Goal: Information Seeking & Learning: Compare options

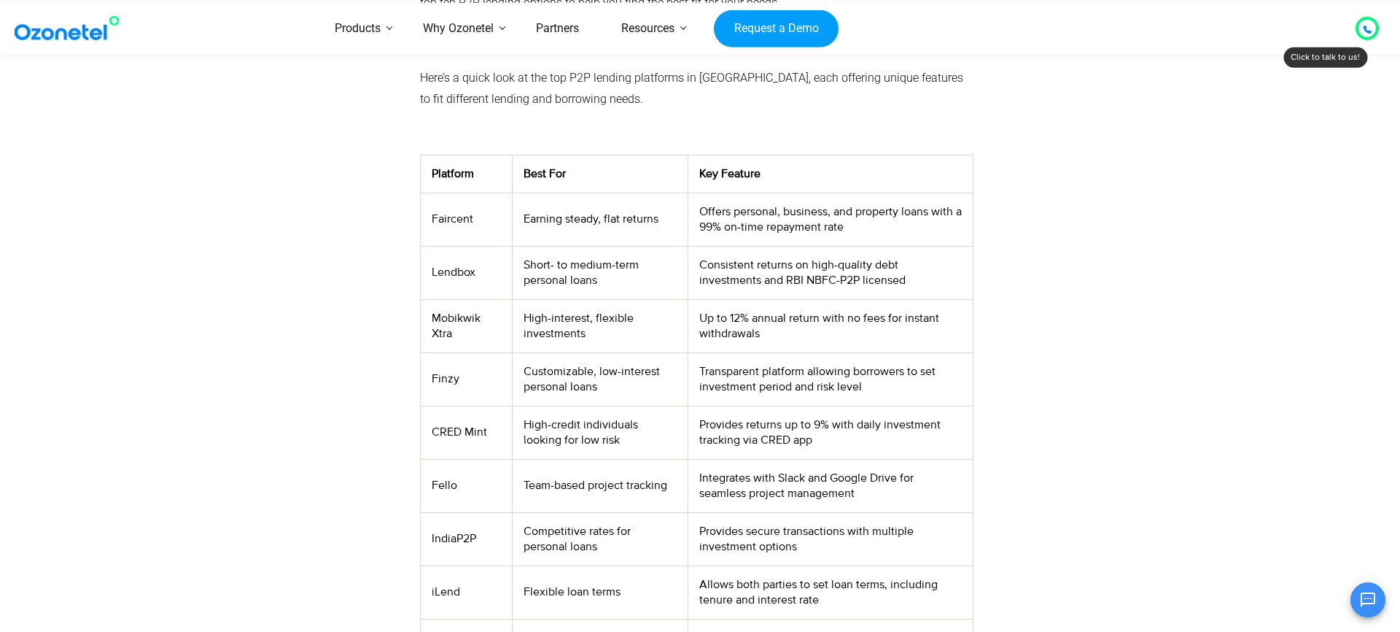
scroll to position [587, 0]
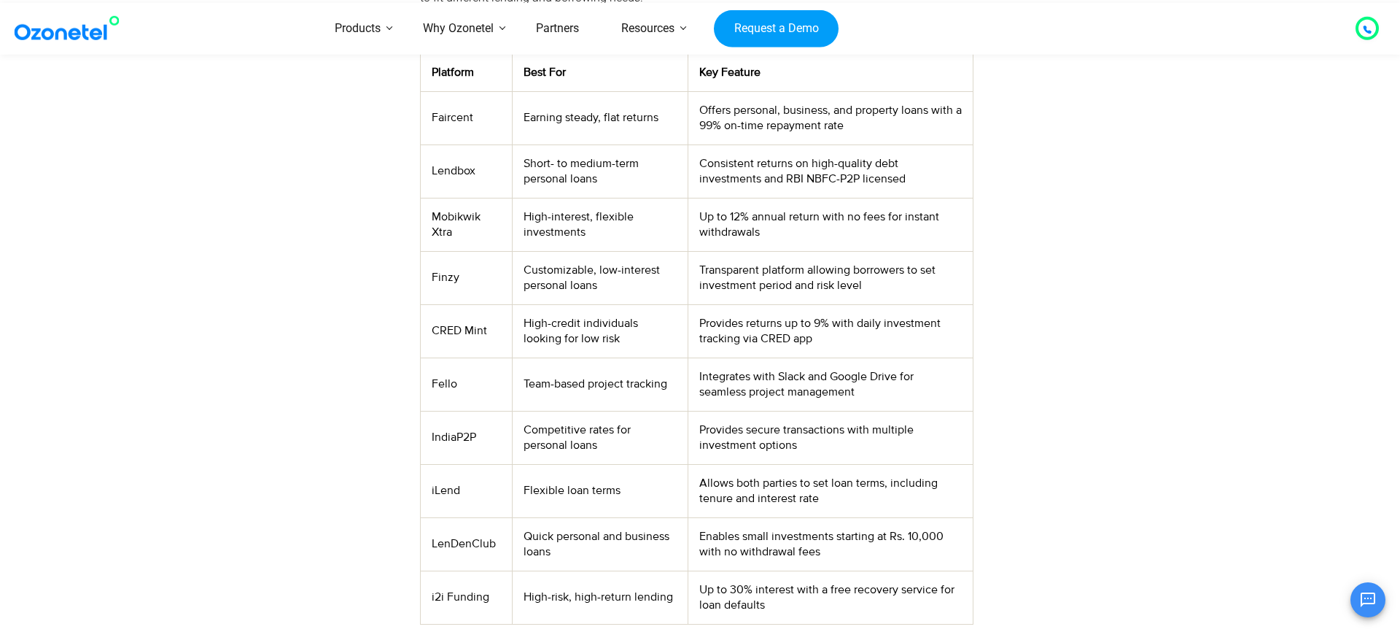
click at [472, 336] on td "CRED Mint" at bounding box center [466, 330] width 91 height 53
click at [597, 309] on td "High-credit individuals looking for low risk" at bounding box center [600, 330] width 176 height 53
click at [586, 330] on td "High-credit individuals looking for low risk" at bounding box center [600, 330] width 176 height 53
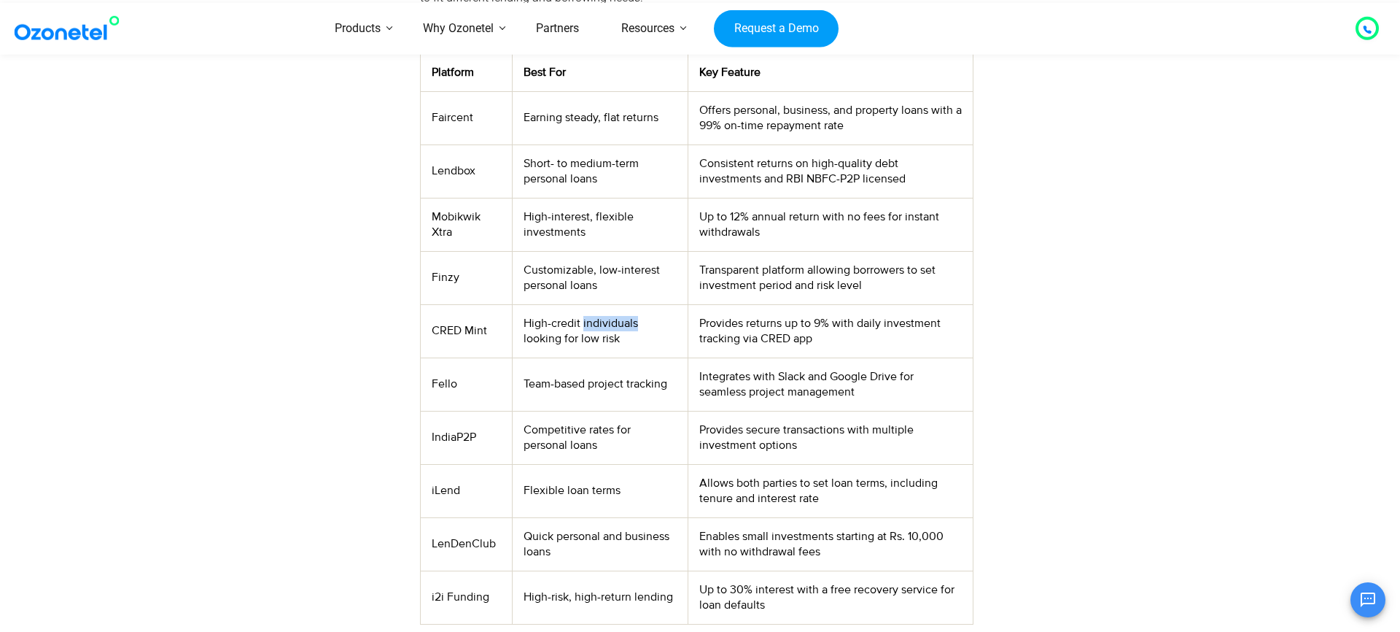
click at [614, 326] on td "High-credit individuals looking for low risk" at bounding box center [600, 330] width 176 height 53
click at [602, 342] on td "High-credit individuals looking for low risk" at bounding box center [600, 330] width 176 height 53
click at [624, 320] on td "High-credit individuals looking for low risk" at bounding box center [600, 330] width 176 height 53
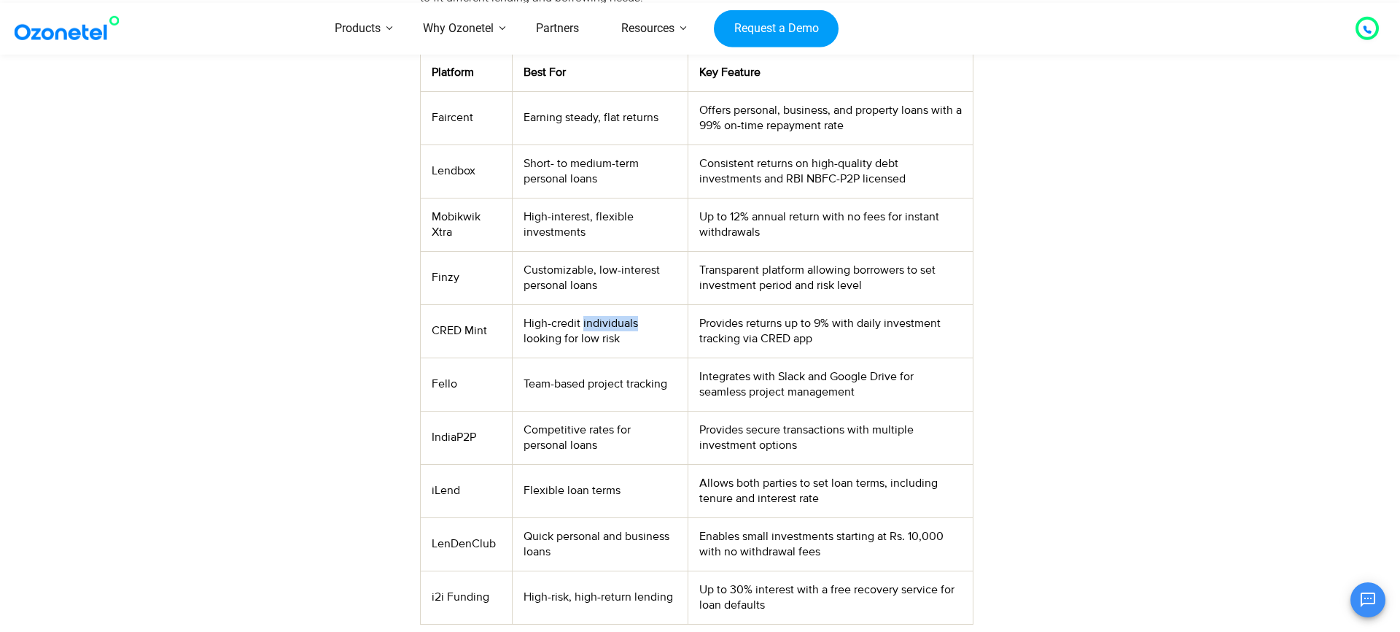
click at [615, 336] on td "High-credit individuals looking for low risk" at bounding box center [600, 330] width 176 height 53
click at [612, 354] on td "High-credit individuals looking for low risk" at bounding box center [600, 330] width 176 height 53
click at [785, 326] on td "Provides returns up to 9% with daily investment tracking via CRED app" at bounding box center [830, 330] width 285 height 53
click at [818, 322] on td "Provides returns up to 9% with daily investment tracking via CRED app" at bounding box center [830, 330] width 285 height 53
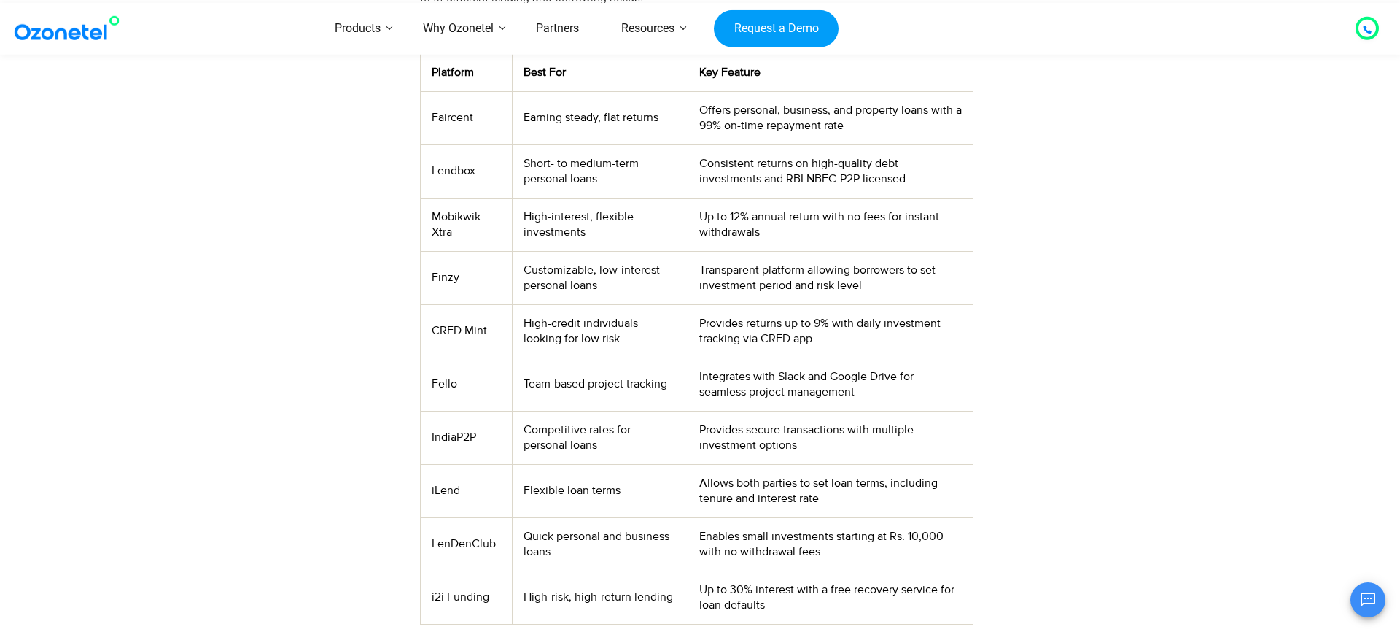
click at [818, 322] on td "Provides returns up to 9% with daily investment tracking via CRED app" at bounding box center [830, 330] width 285 height 53
click at [842, 318] on td "Provides returns up to 9% with daily investment tracking via CRED app" at bounding box center [830, 330] width 285 height 53
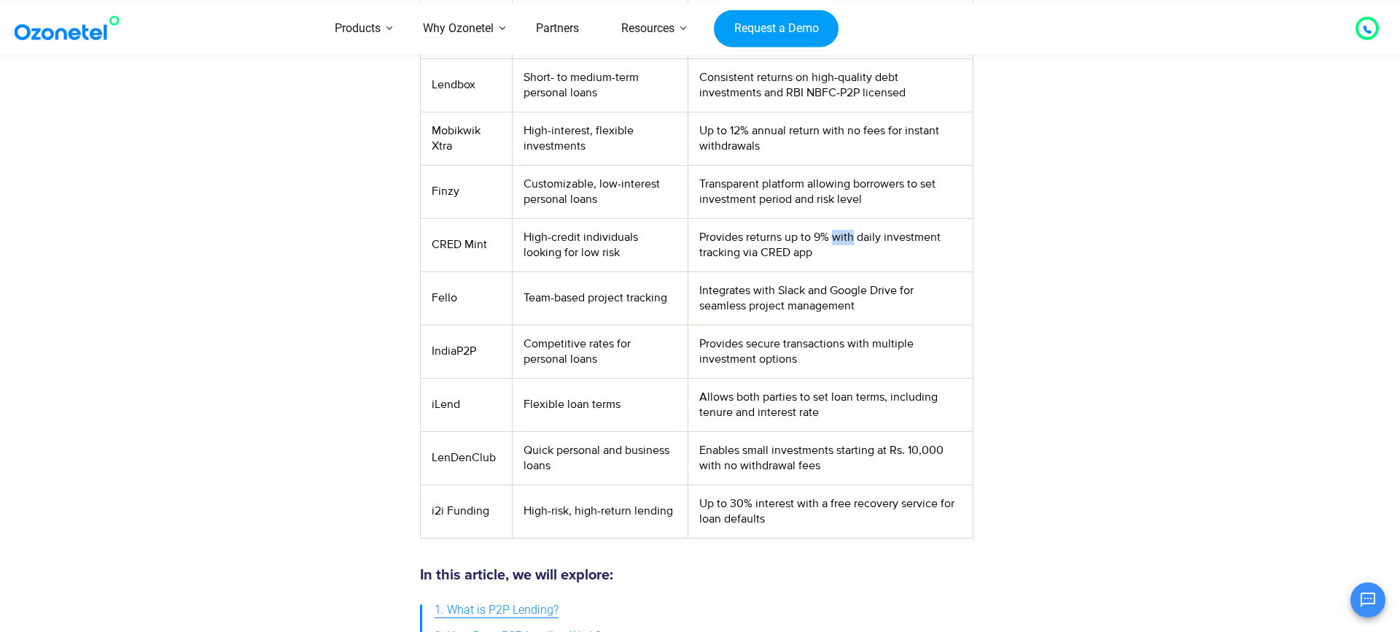
scroll to position [637, 0]
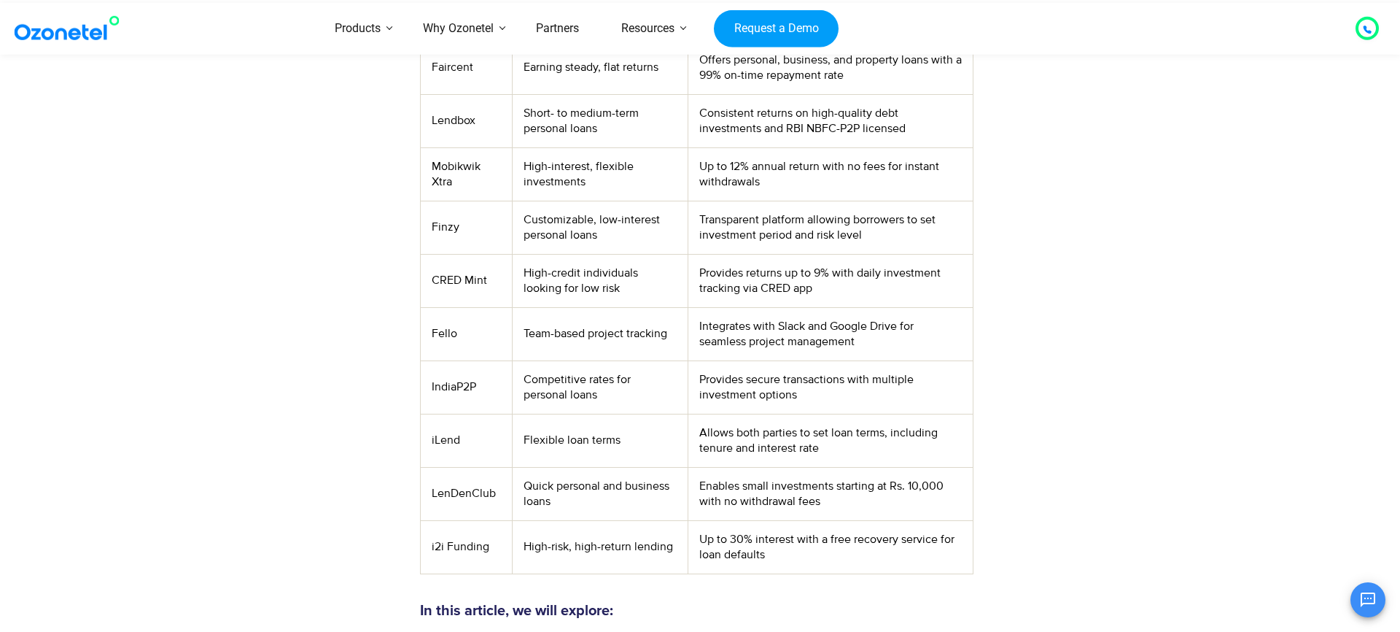
click at [794, 287] on td "Provides returns up to 9% with daily investment tracking via CRED app" at bounding box center [830, 280] width 285 height 53
click at [775, 332] on td "Integrates with Slack and Google Drive for seamless project management" at bounding box center [830, 333] width 285 height 53
click at [788, 329] on td "Integrates with Slack and Google Drive for seamless project management" at bounding box center [830, 333] width 285 height 53
click at [734, 219] on td "Transparent platform allowing borrowers to set investment period and risk level" at bounding box center [830, 227] width 285 height 53
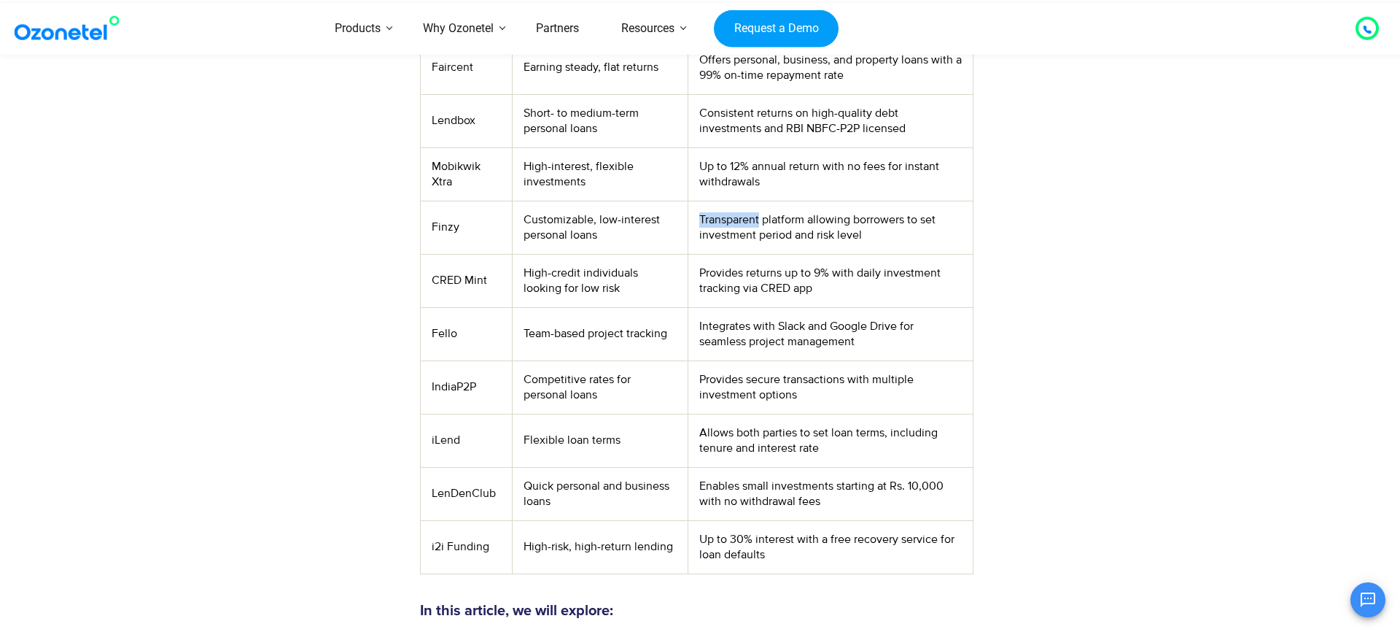
click at [734, 219] on td "Transparent platform allowing borrowers to set investment period and risk level" at bounding box center [830, 227] width 285 height 53
click at [780, 226] on td "Transparent platform allowing borrowers to set investment period and risk level" at bounding box center [830, 227] width 285 height 53
click at [442, 166] on td "Mobikwik Xtra" at bounding box center [466, 173] width 91 height 53
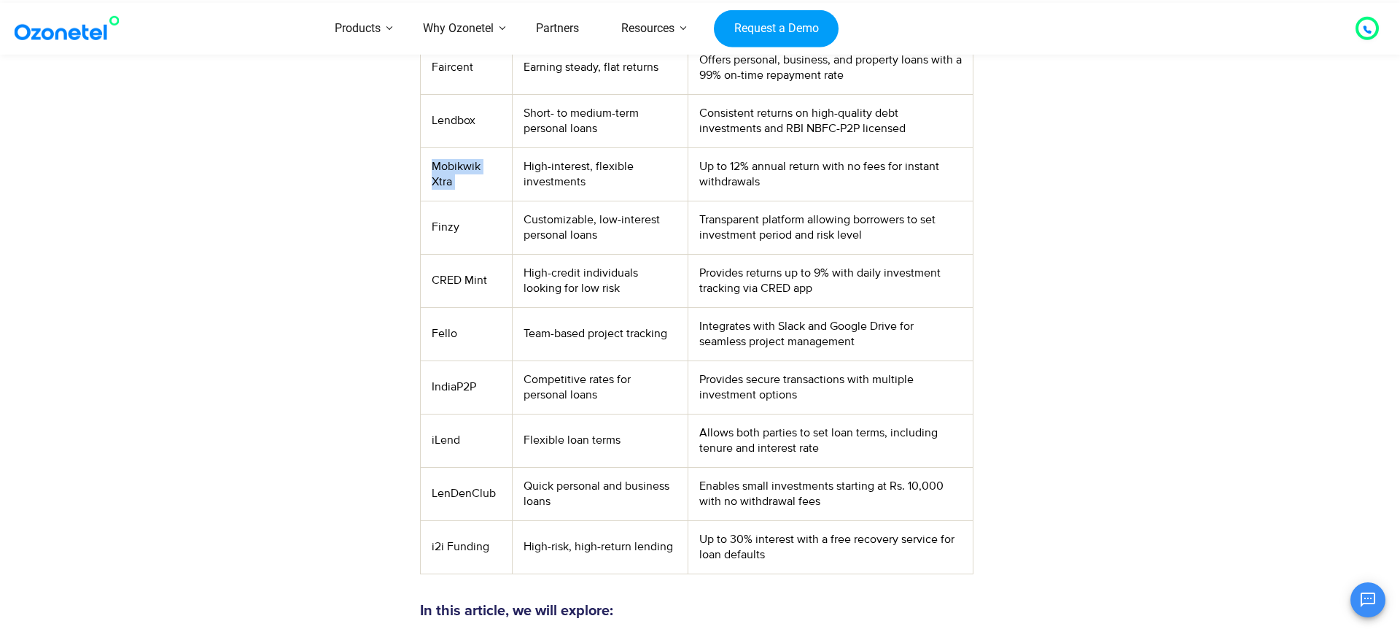
click at [554, 174] on td "High-interest, flexible investments" at bounding box center [600, 173] width 176 height 53
click at [608, 168] on td "High-interest, flexible investments" at bounding box center [600, 173] width 176 height 53
click at [567, 164] on td "High-interest, flexible investments" at bounding box center [600, 173] width 176 height 53
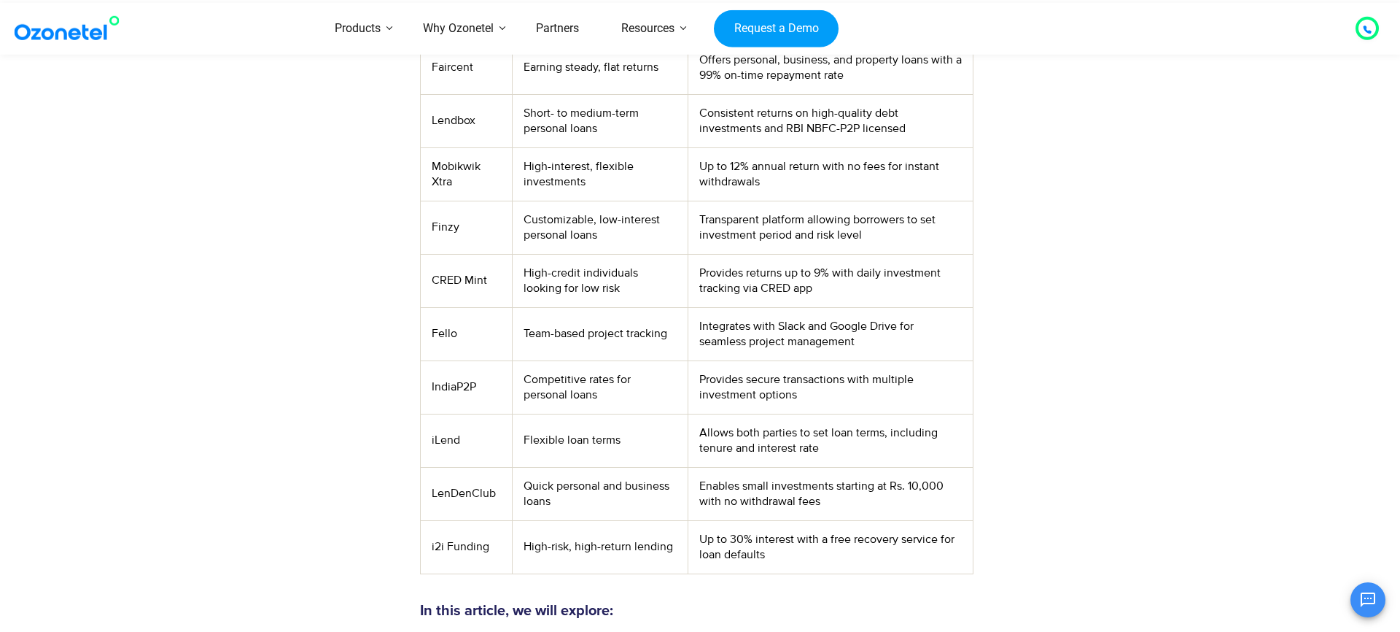
click at [567, 164] on td "High-interest, flexible investments" at bounding box center [600, 173] width 176 height 53
click at [626, 166] on td "High-interest, flexible investments" at bounding box center [600, 173] width 176 height 53
click at [559, 190] on td "High-interest, flexible investments" at bounding box center [600, 173] width 176 height 53
click at [781, 161] on td "Up to 12% annual return with no fees for instant withdrawals" at bounding box center [830, 173] width 285 height 53
click at [915, 163] on td "Up to 12% annual return with no fees for instant withdrawals" at bounding box center [830, 173] width 285 height 53
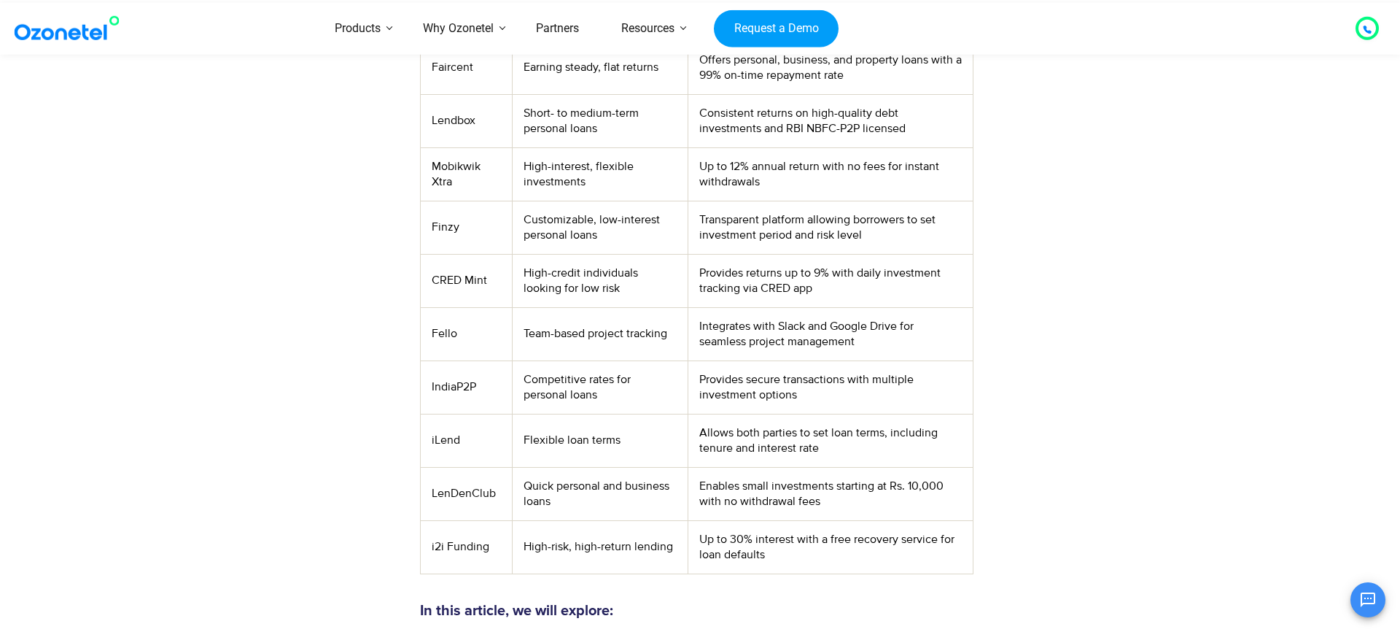
click at [915, 163] on td "Up to 12% annual return with no fees for instant withdrawals" at bounding box center [830, 173] width 285 height 53
click at [748, 187] on td "Up to 12% annual return with no fees for instant withdrawals" at bounding box center [830, 173] width 285 height 53
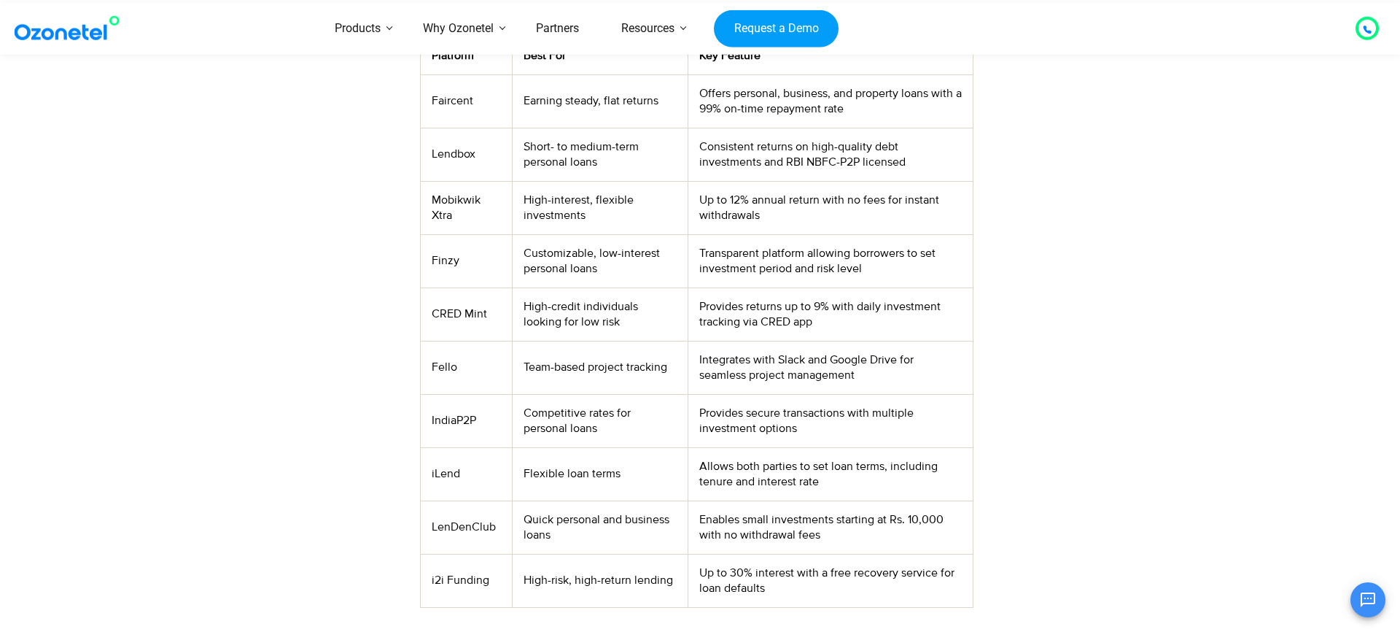
scroll to position [607, 0]
click at [452, 195] on td "Mobikwik Xtra" at bounding box center [466, 204] width 91 height 53
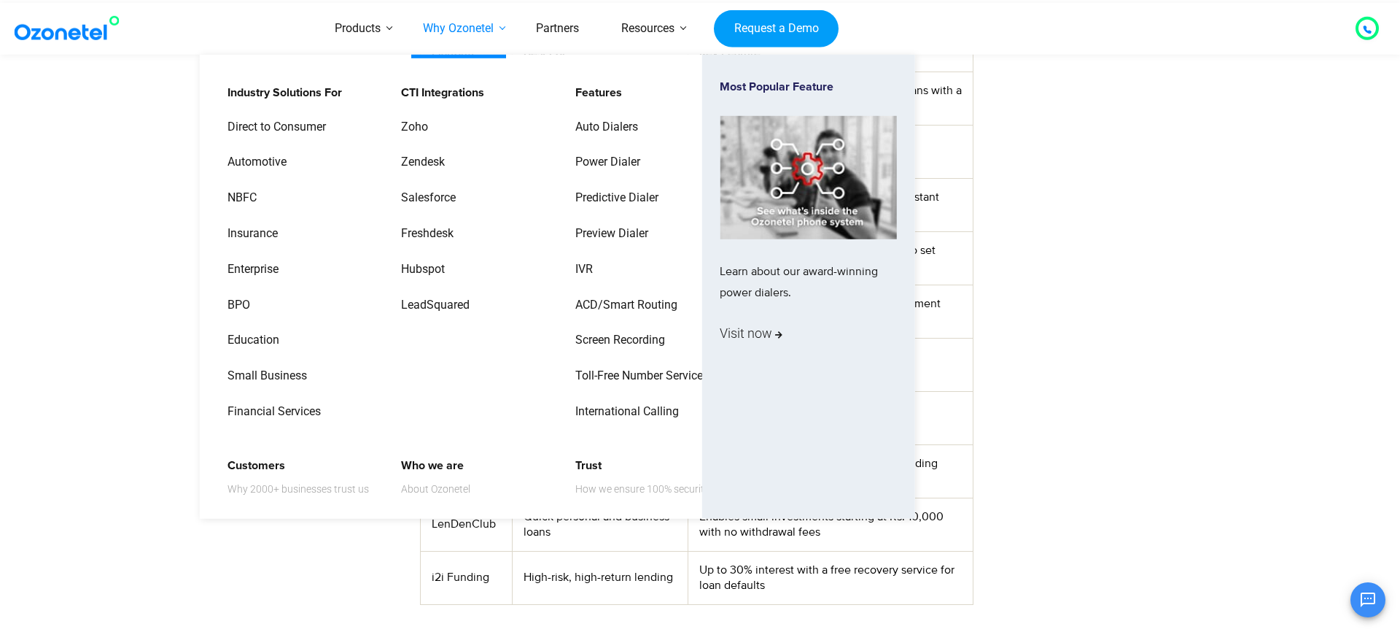
copy td "Mobikwik"
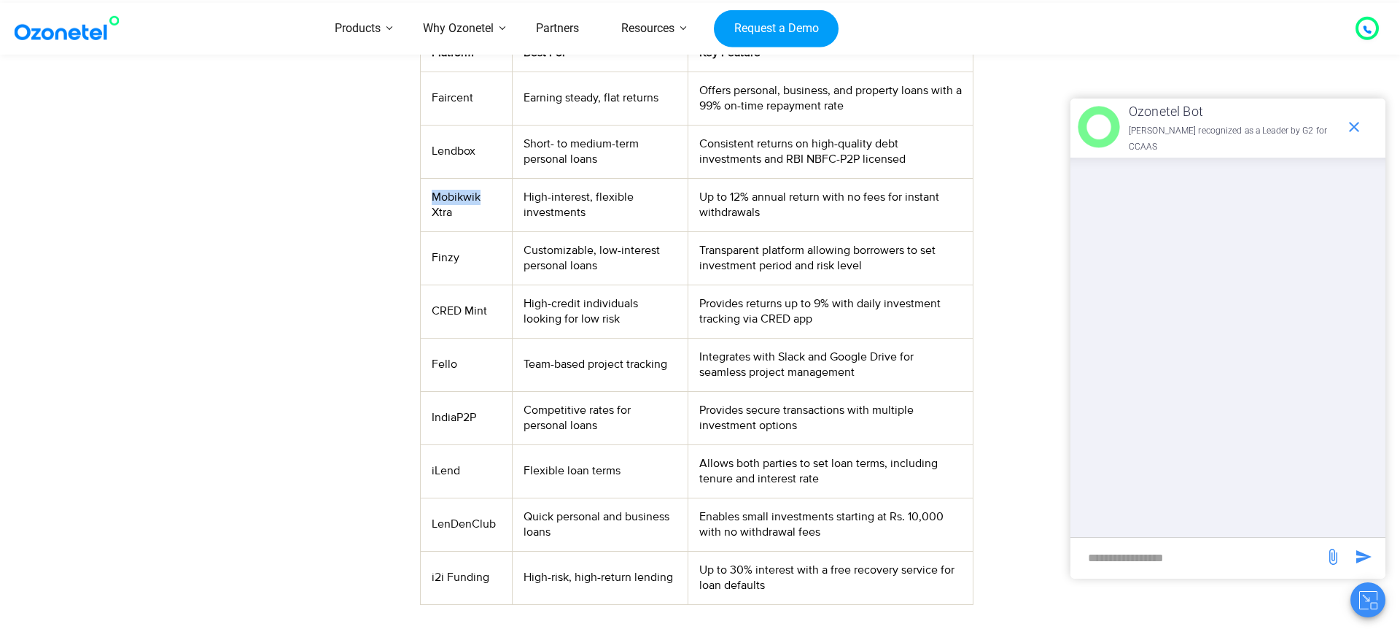
click at [457, 195] on td "Mobikwik Xtra" at bounding box center [466, 204] width 91 height 53
click at [591, 128] on td "Short- to medium-term personal loans" at bounding box center [600, 151] width 176 height 53
click at [459, 150] on td "Lendbox" at bounding box center [466, 151] width 91 height 53
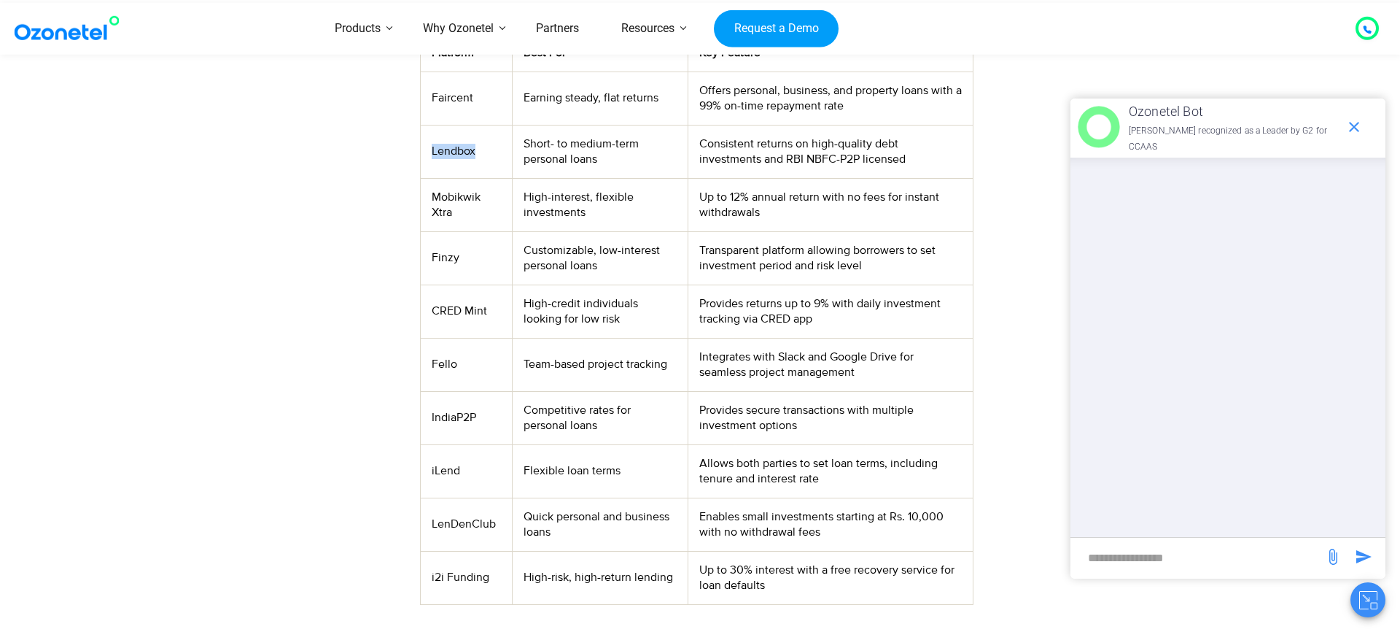
copy td "Lendbox"
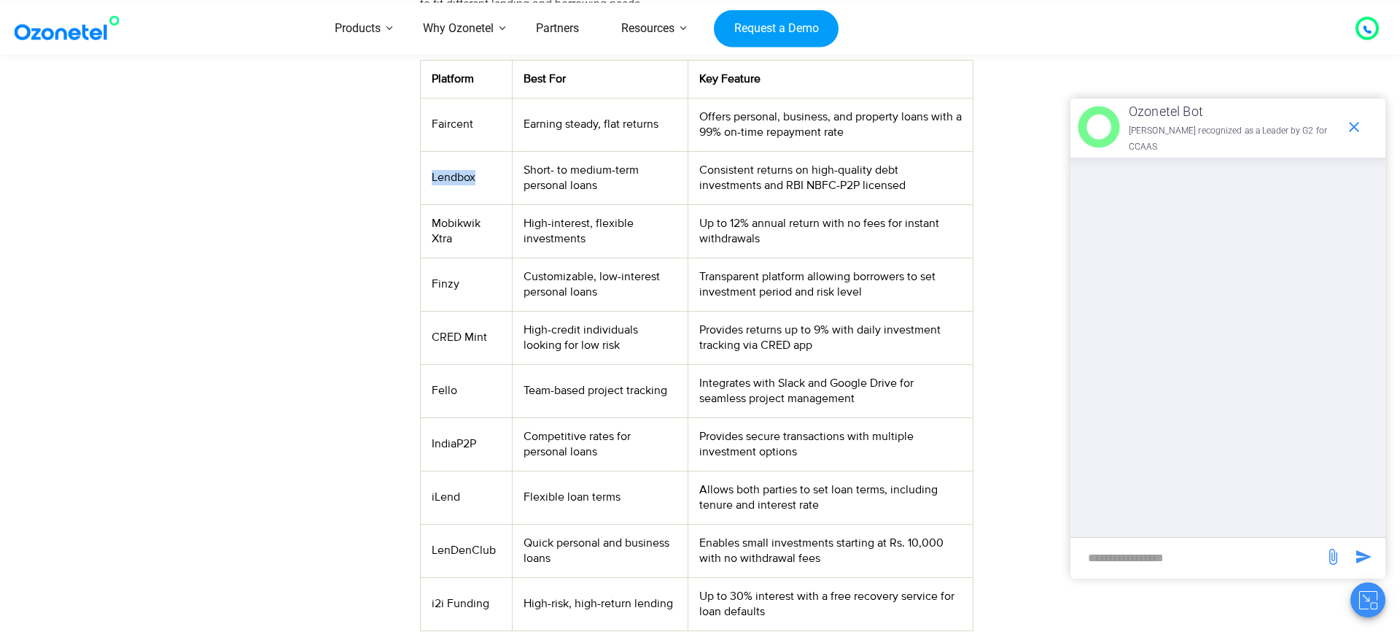
click at [759, 192] on td "Consistent returns on high-quality debt investments and RBI NBFC-P2P licensed" at bounding box center [830, 177] width 285 height 53
click at [774, 179] on td "Consistent returns on high-quality debt investments and RBI NBFC-P2P licensed" at bounding box center [830, 177] width 285 height 53
click at [1347, 125] on icon "end chat or minimize" at bounding box center [1355, 127] width 18 height 18
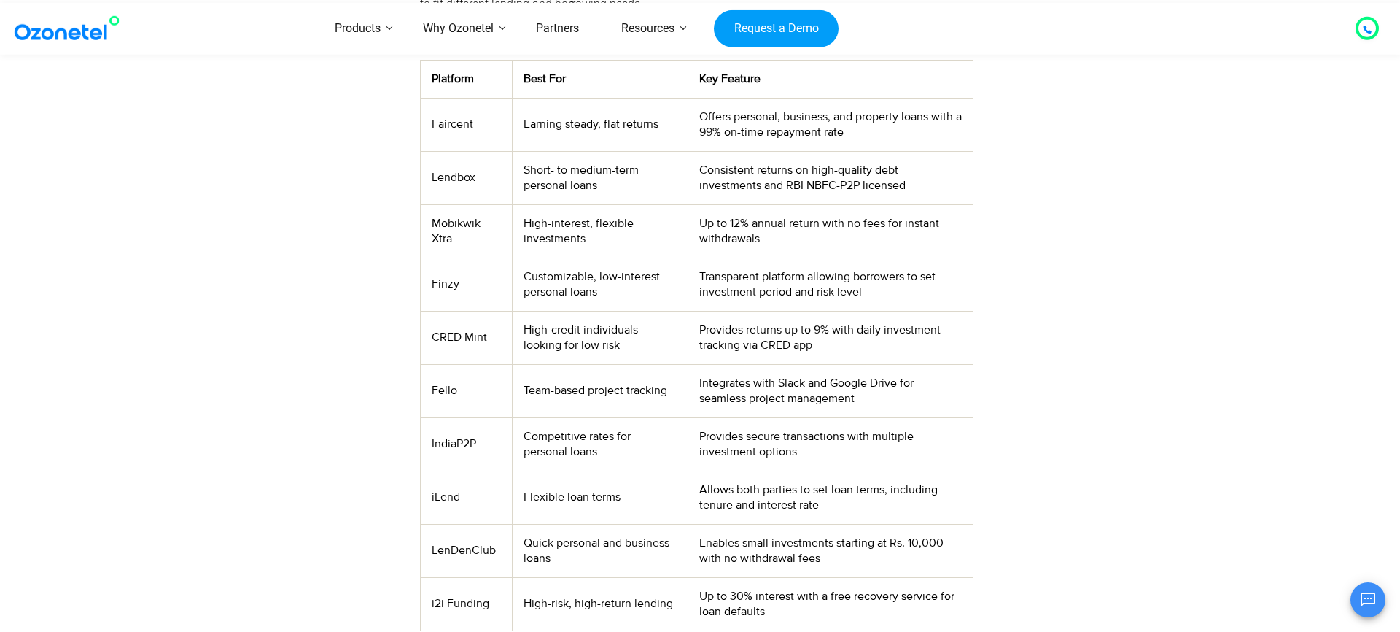
click at [847, 300] on td "Transparent platform allowing borrowers to set investment period and risk level" at bounding box center [830, 283] width 285 height 53
click at [810, 335] on td "Provides returns up to 9% with daily investment tracking via CRED app" at bounding box center [830, 337] width 285 height 53
click at [928, 359] on td "Provides returns up to 9% with daily investment tracking via CRED app" at bounding box center [830, 337] width 285 height 53
click at [812, 392] on td "Integrates with Slack and Google Drive for seamless project management" at bounding box center [830, 390] width 285 height 53
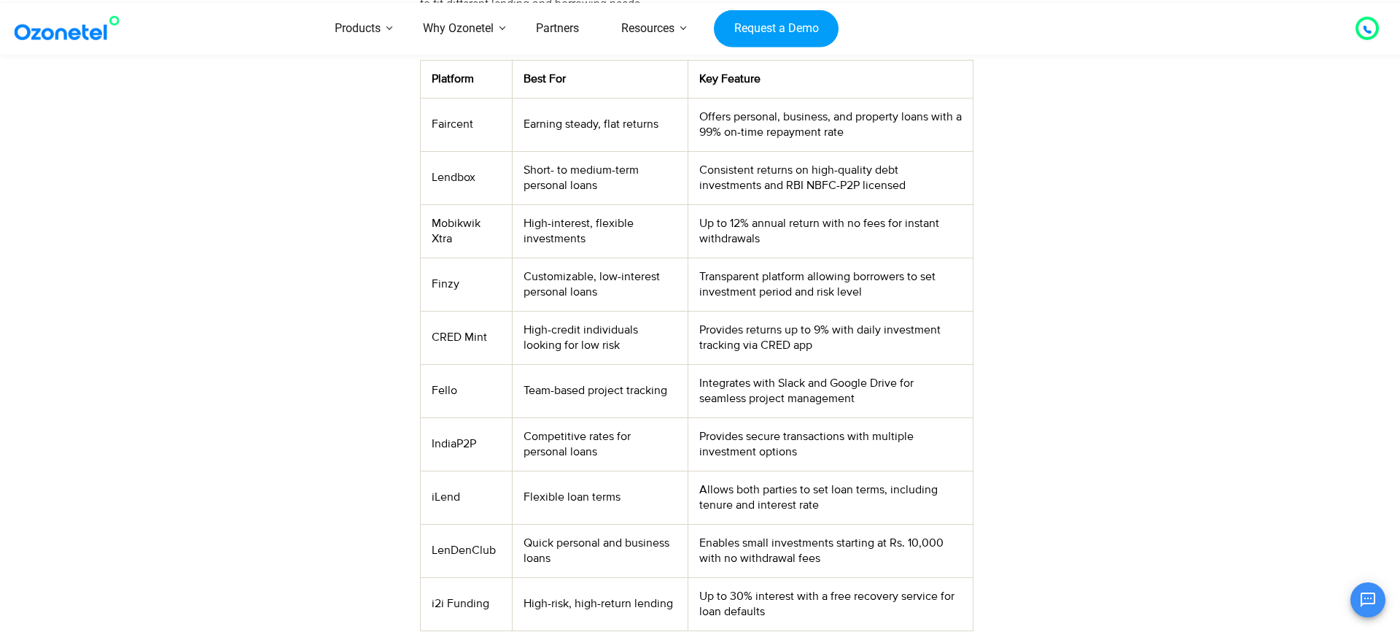
click at [812, 392] on td "Integrates with Slack and Google Drive for seamless project management" at bounding box center [830, 390] width 285 height 53
click at [779, 386] on td "Integrates with Slack and Google Drive for seamless project management" at bounding box center [830, 390] width 285 height 53
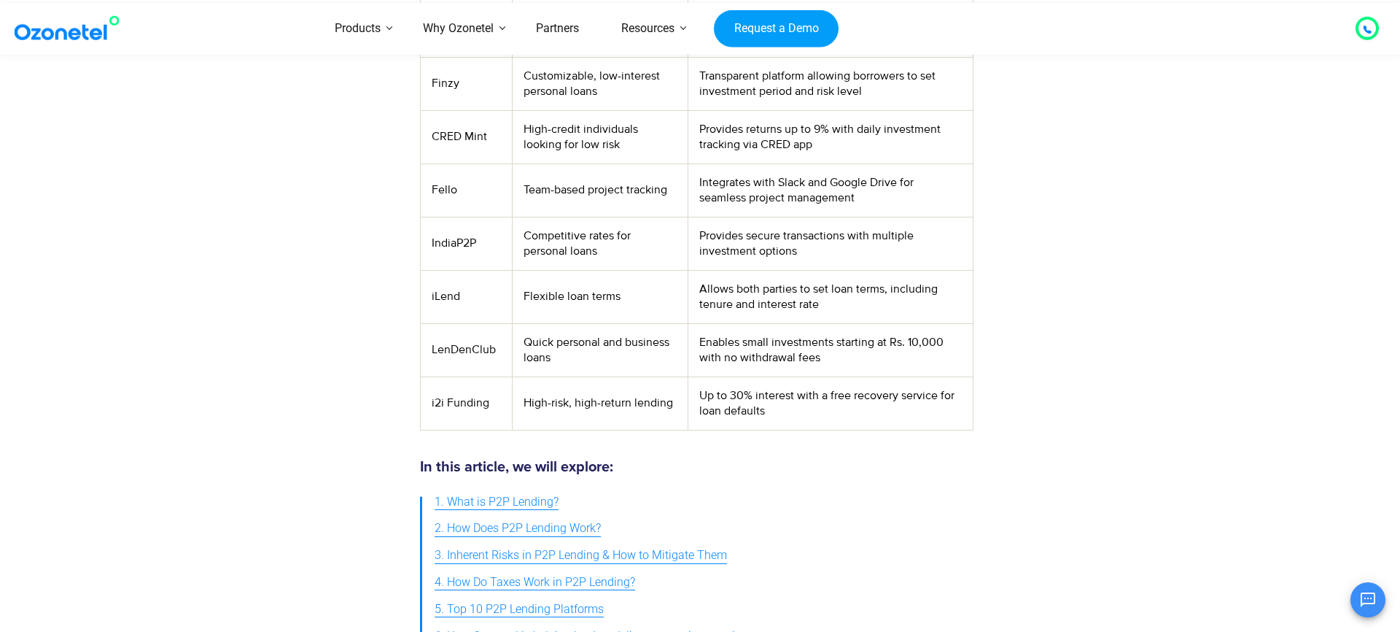
scroll to position [801, 0]
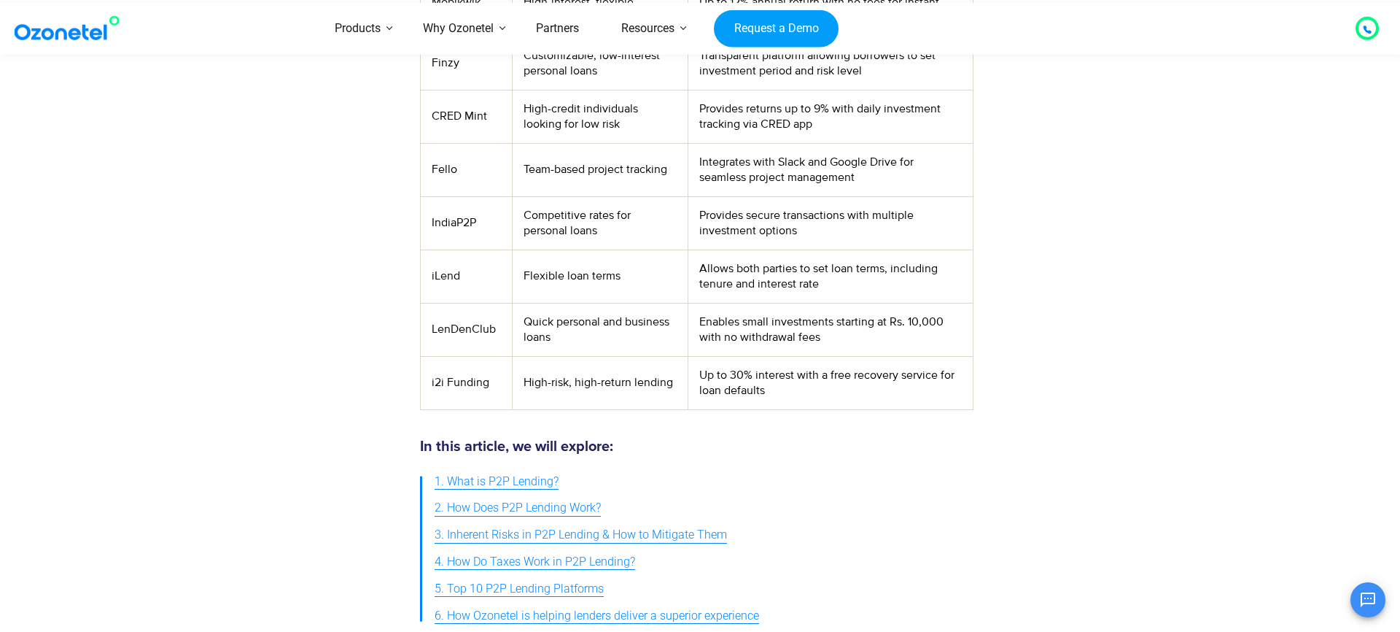
click at [790, 381] on td "Up to 30% interest with a free recovery service for loan defaults" at bounding box center [830, 382] width 285 height 53
click at [874, 368] on td "Up to 30% interest with a free recovery service for loan defaults" at bounding box center [830, 382] width 285 height 53
click at [895, 376] on td "Up to 30% interest with a free recovery service for loan defaults" at bounding box center [830, 382] width 285 height 53
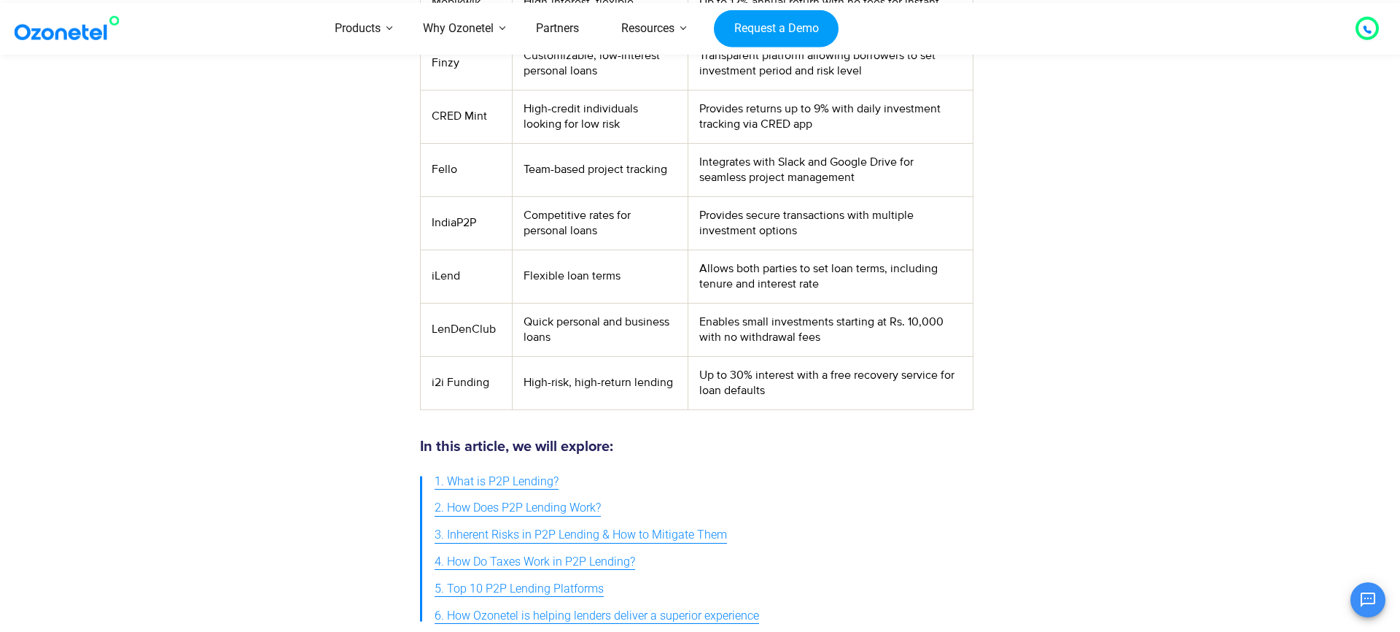
click at [864, 371] on td "Up to 30% interest with a free recovery service for loan defaults" at bounding box center [830, 382] width 285 height 53
click at [919, 377] on td "Up to 30% interest with a free recovery service for loan defaults" at bounding box center [830, 382] width 285 height 53
click at [931, 371] on td "Up to 30% interest with a free recovery service for loan defaults" at bounding box center [830, 382] width 285 height 53
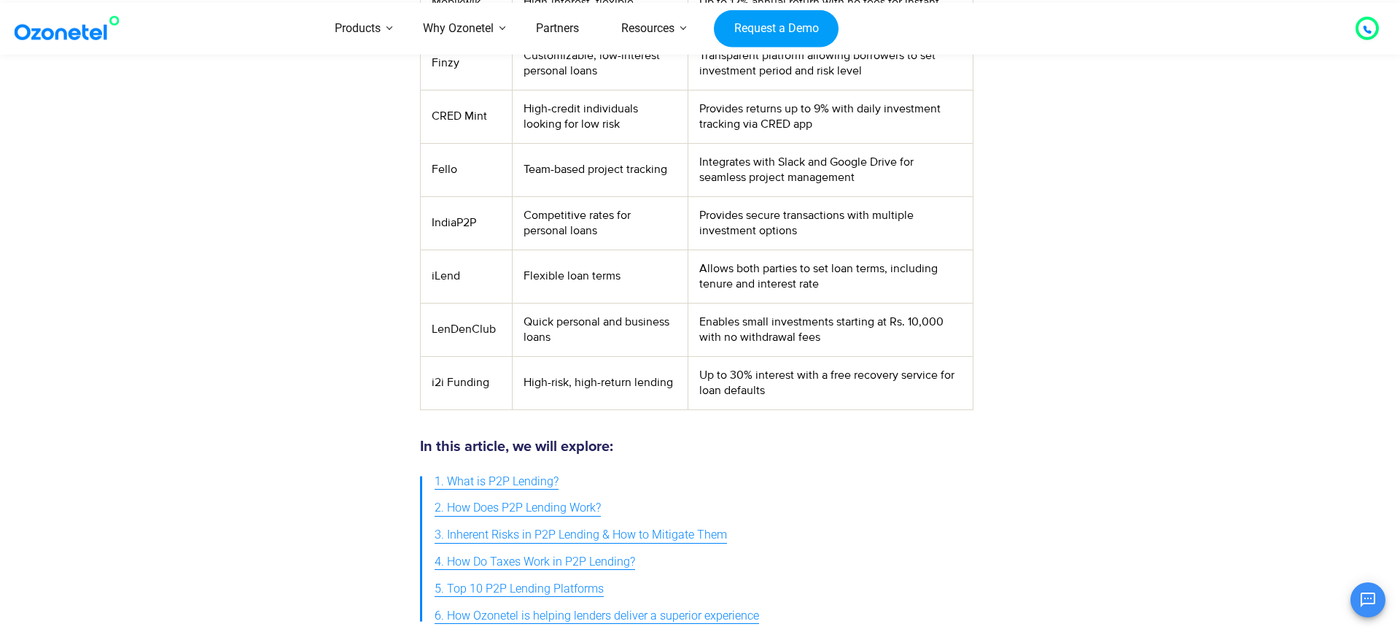
click at [596, 377] on td "High-risk, high-return lending" at bounding box center [600, 382] width 176 height 53
drag, startPoint x: 432, startPoint y: 384, endPoint x: 490, endPoint y: 384, distance: 58.3
click at [489, 384] on td "i2i Funding" at bounding box center [466, 382] width 91 height 53
copy td "i2i Funding"
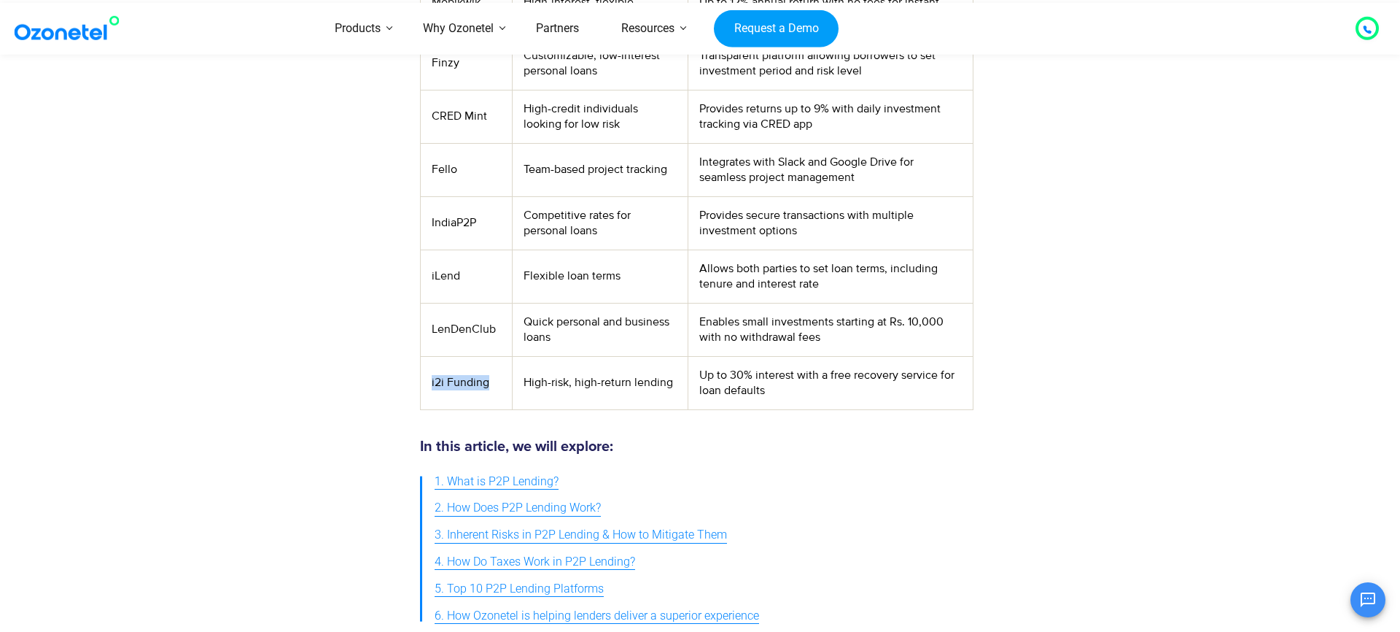
click at [855, 106] on td "Provides returns up to 9% with daily investment tracking via CRED app" at bounding box center [830, 116] width 285 height 53
click at [551, 335] on td "Quick personal and business loans" at bounding box center [600, 329] width 176 height 53
